Goal: Navigation & Orientation: Find specific page/section

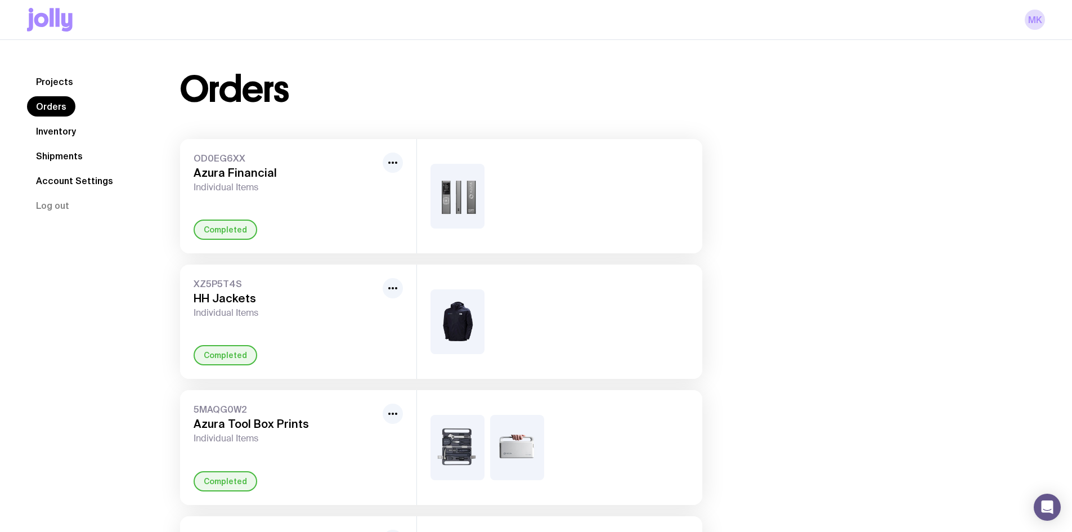
click at [44, 130] on link "Inventory" at bounding box center [56, 131] width 58 height 20
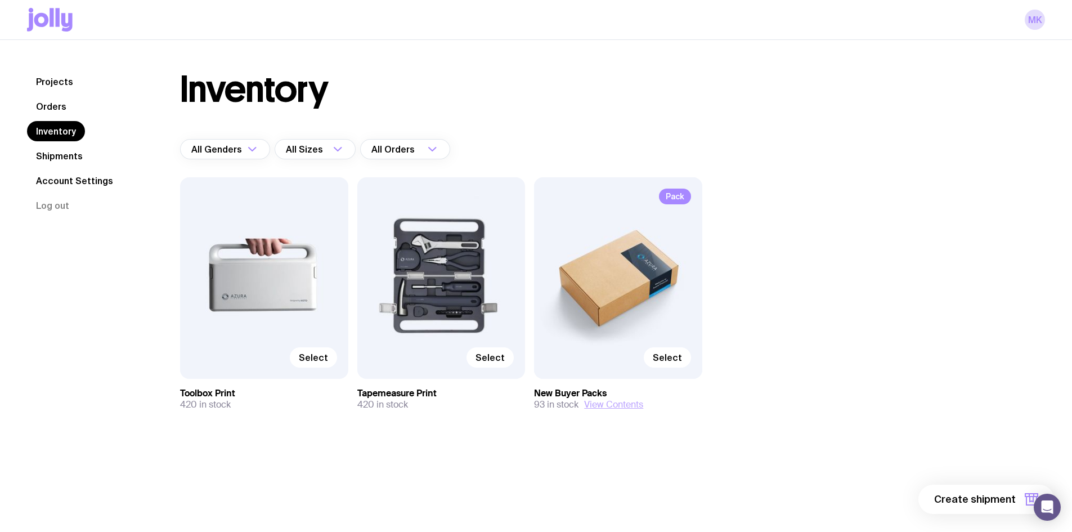
click at [622, 403] on button "View Contents" at bounding box center [613, 404] width 59 height 11
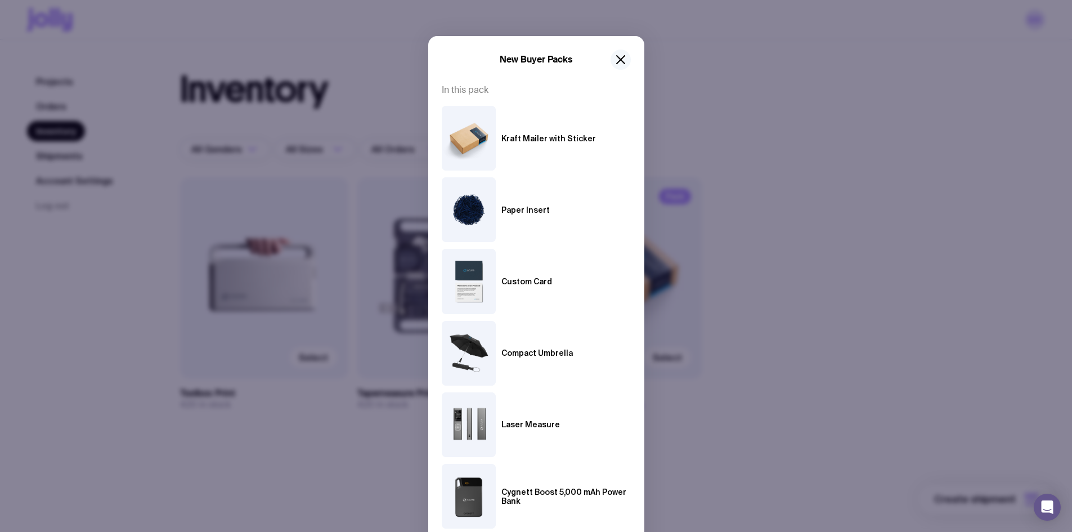
click at [614, 55] on icon "button" at bounding box center [621, 60] width 14 height 14
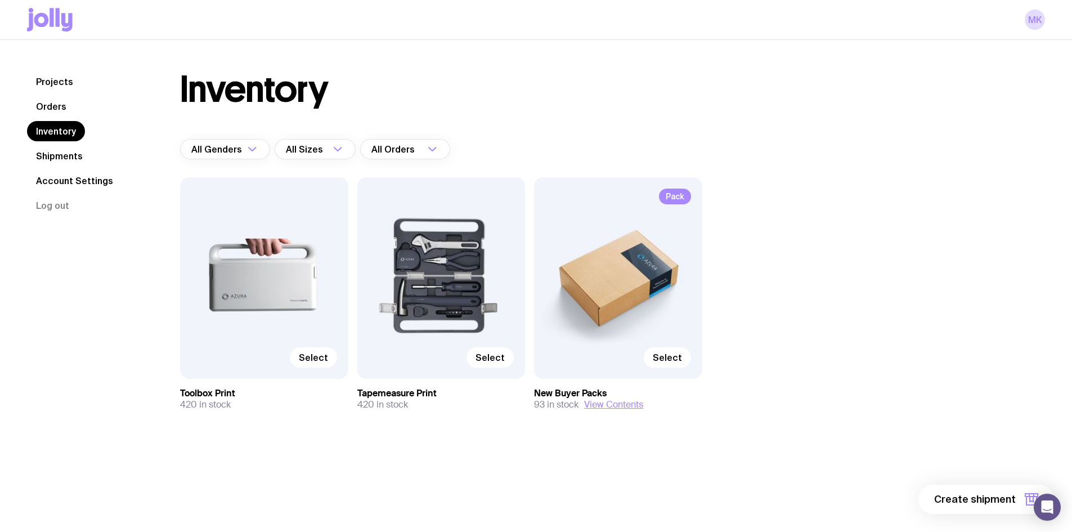
click at [61, 153] on link "Shipments" at bounding box center [59, 156] width 65 height 20
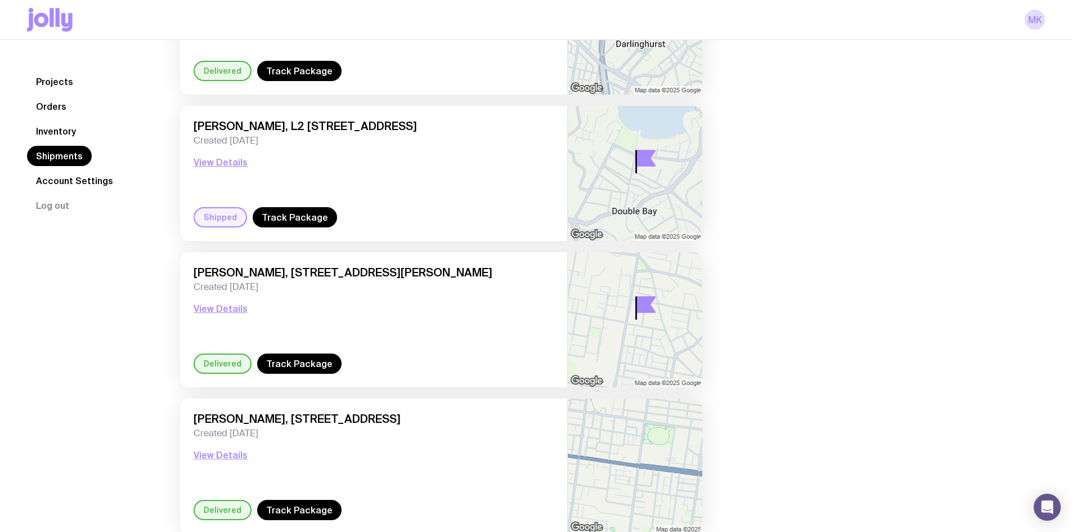
scroll to position [338, 0]
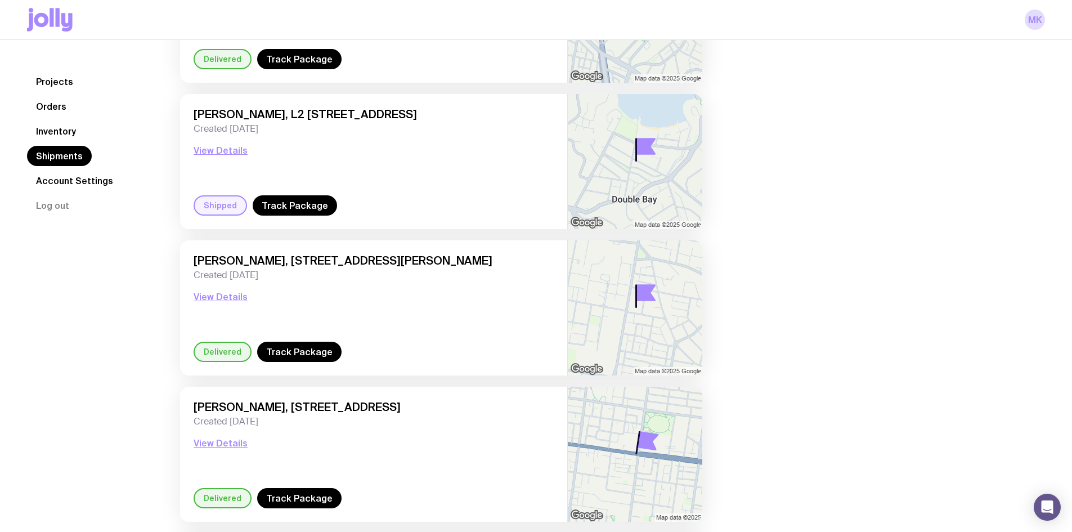
drag, startPoint x: 379, startPoint y: 256, endPoint x: 470, endPoint y: 258, distance: 91.2
click at [470, 258] on span "[PERSON_NAME], [STREET_ADDRESS][PERSON_NAME]" at bounding box center [374, 261] width 360 height 14
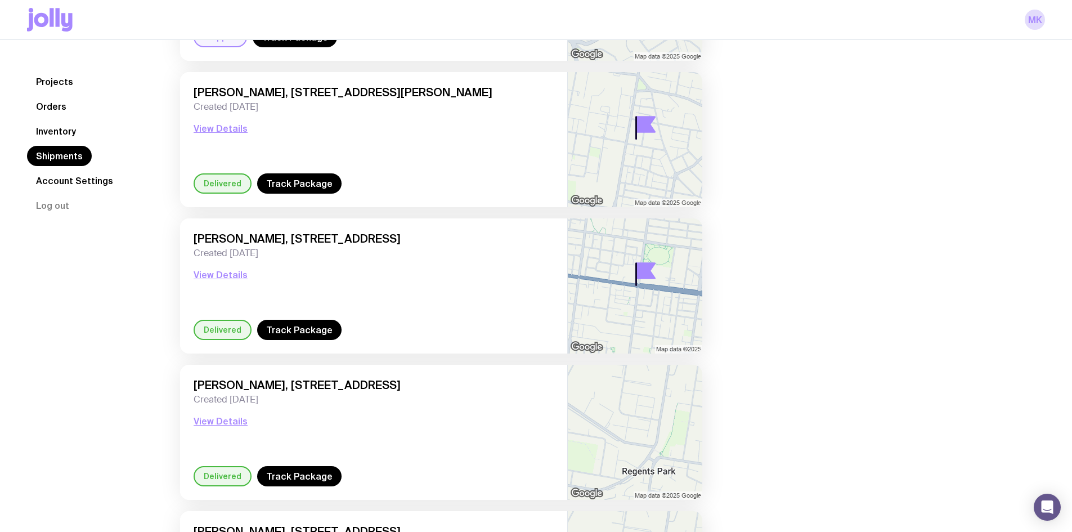
scroll to position [507, 0]
drag, startPoint x: 325, startPoint y: 387, endPoint x: 414, endPoint y: 380, distance: 89.7
click at [414, 380] on span "[PERSON_NAME], [STREET_ADDRESS]" at bounding box center [374, 385] width 360 height 14
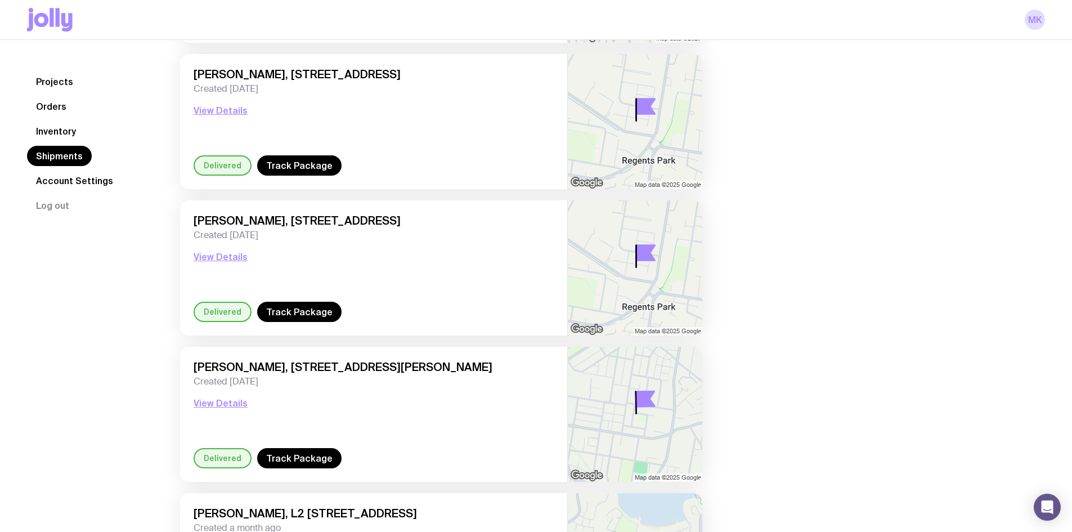
scroll to position [844, 0]
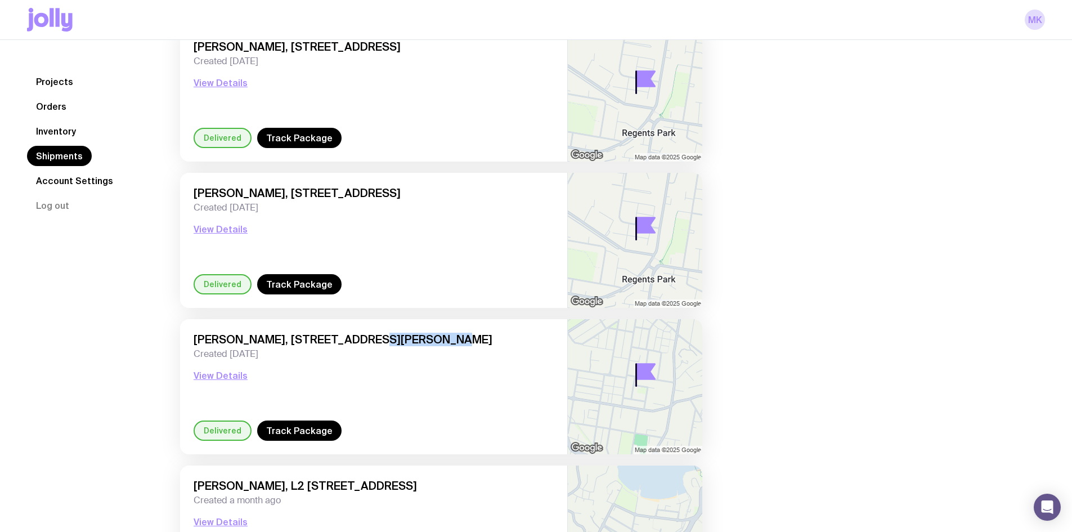
drag, startPoint x: 347, startPoint y: 341, endPoint x: 418, endPoint y: 341, distance: 71.5
click at [418, 341] on span "[PERSON_NAME], [STREET_ADDRESS][PERSON_NAME]" at bounding box center [374, 340] width 360 height 14
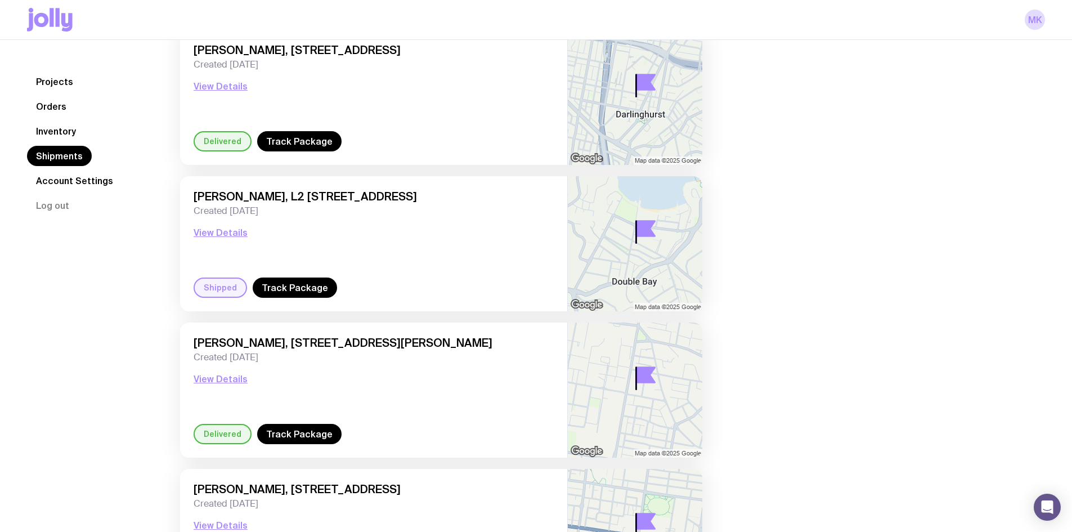
scroll to position [30, 0]
